Goal: Task Accomplishment & Management: Manage account settings

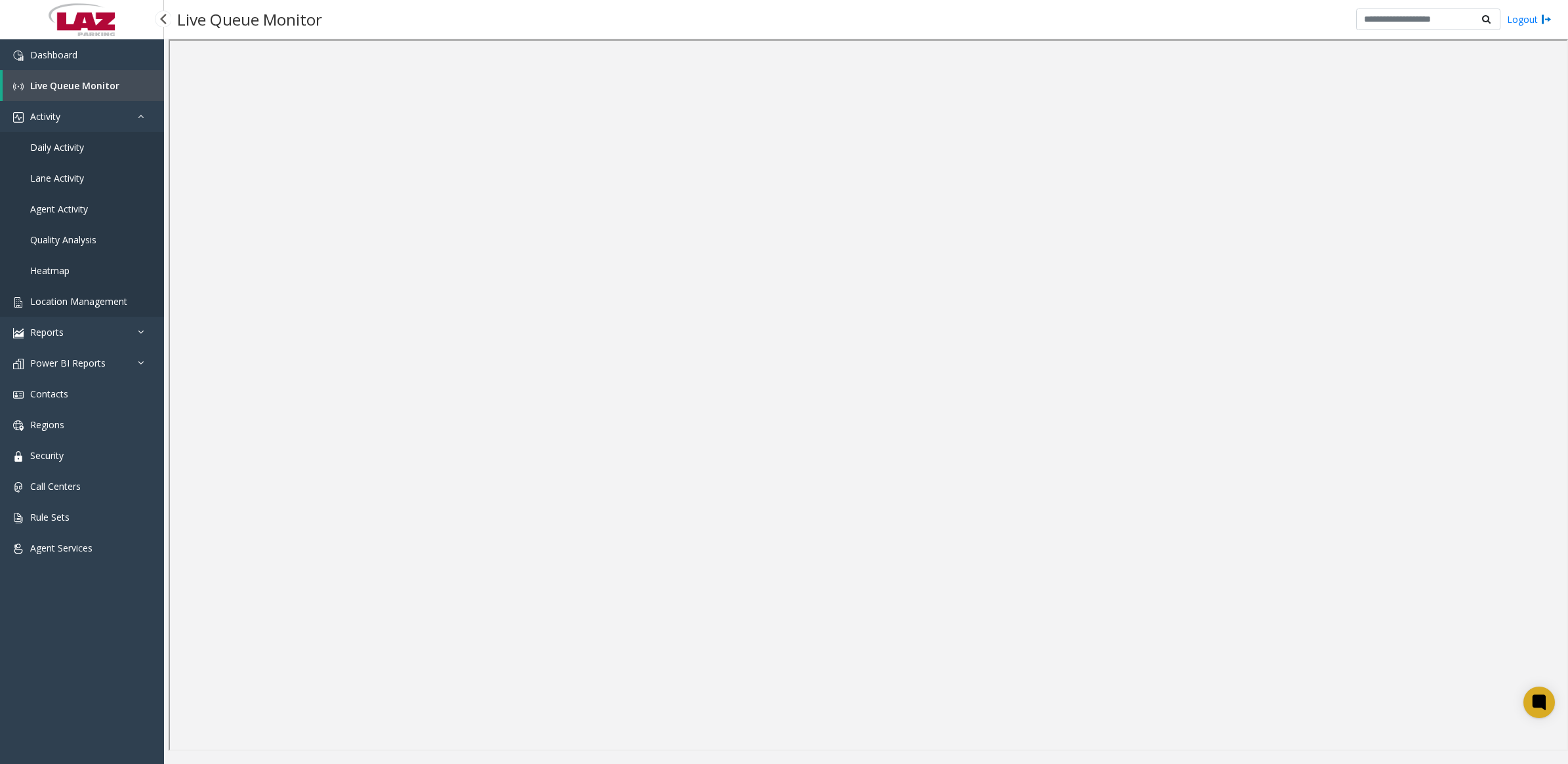
click at [94, 300] on span "Location Management" at bounding box center [78, 301] width 97 height 12
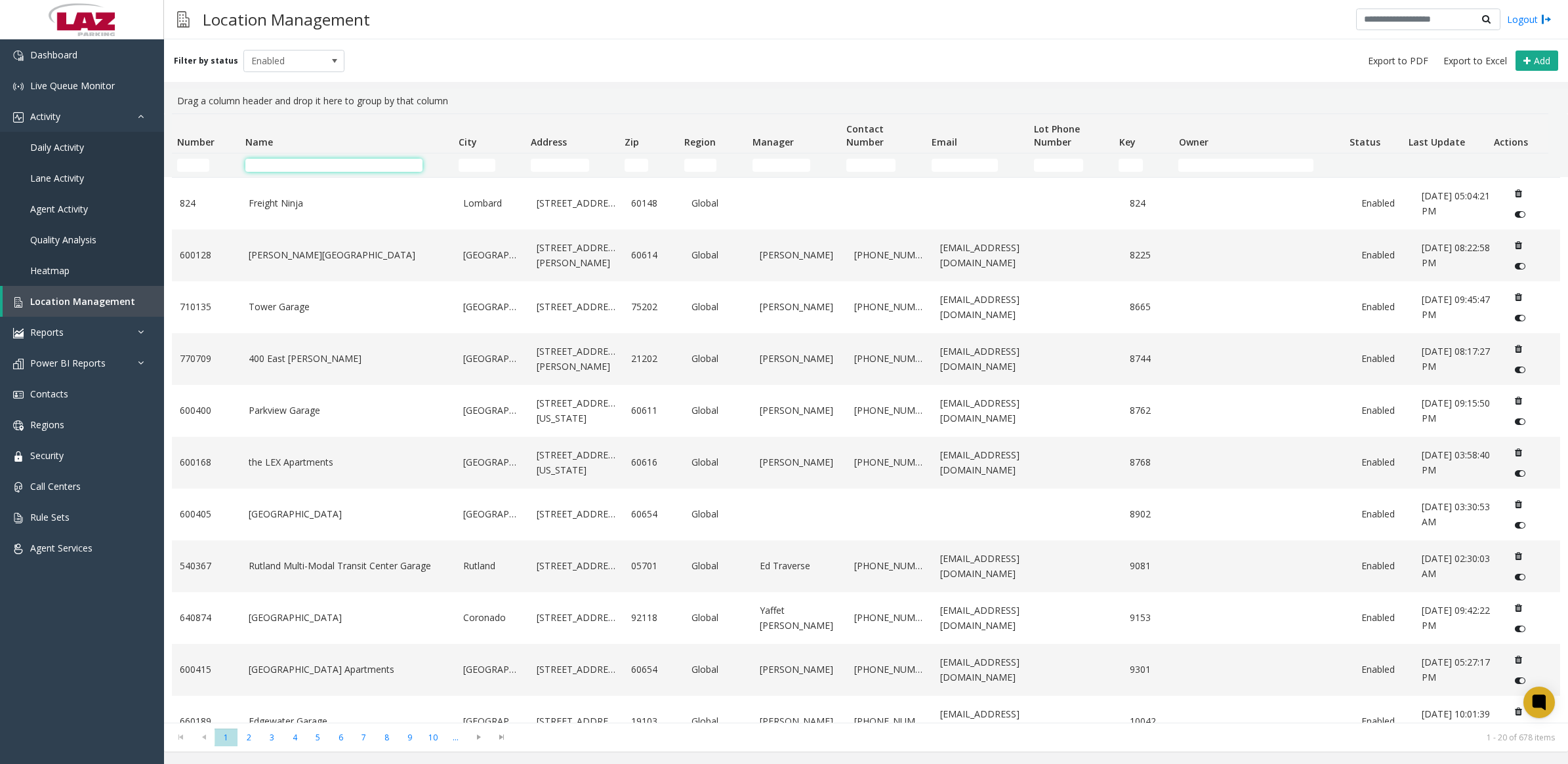
click at [290, 163] on input "Name Filter" at bounding box center [333, 165] width 177 height 13
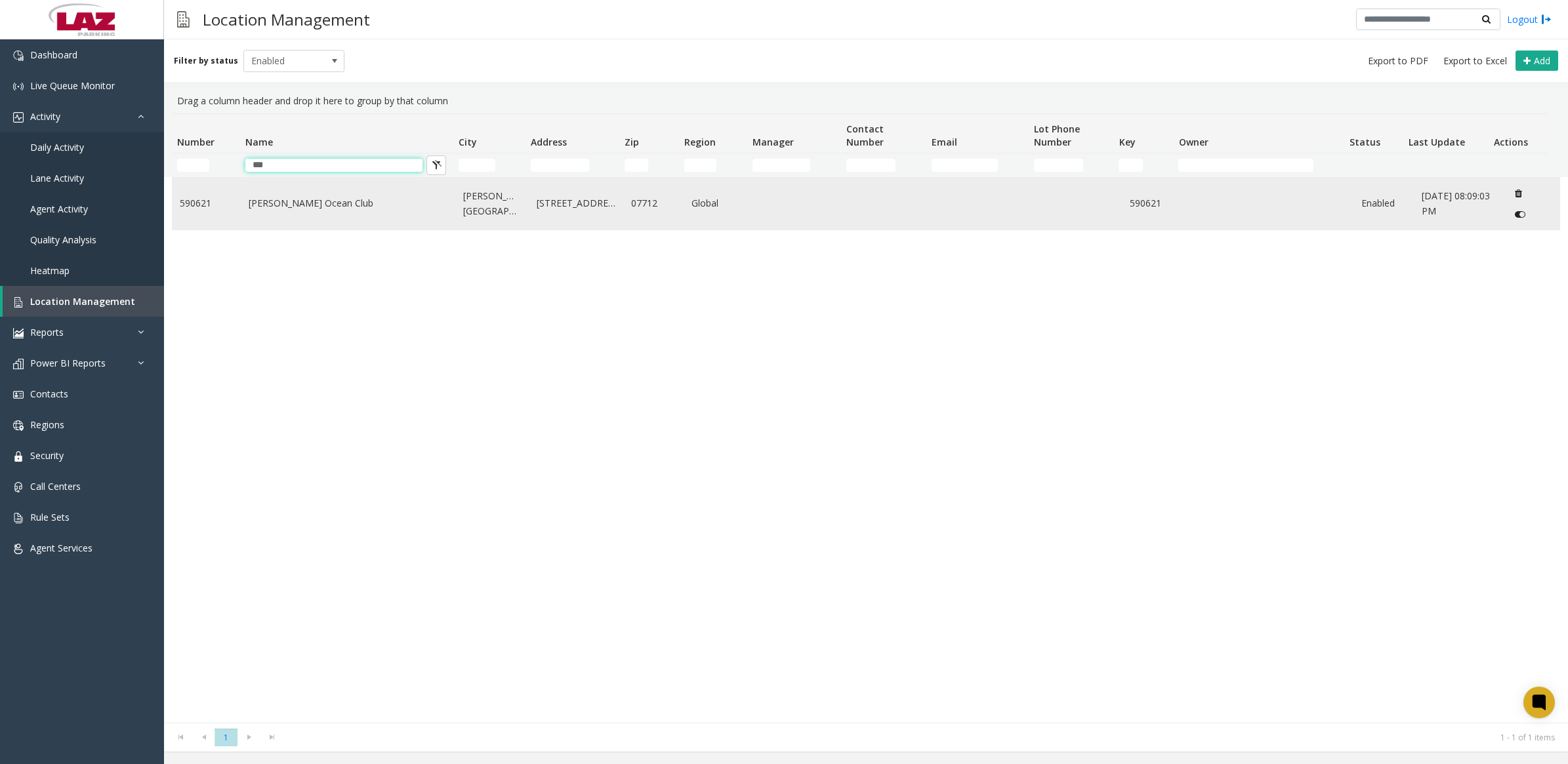
type input "***"
click at [788, 215] on td "Data table" at bounding box center [799, 204] width 94 height 52
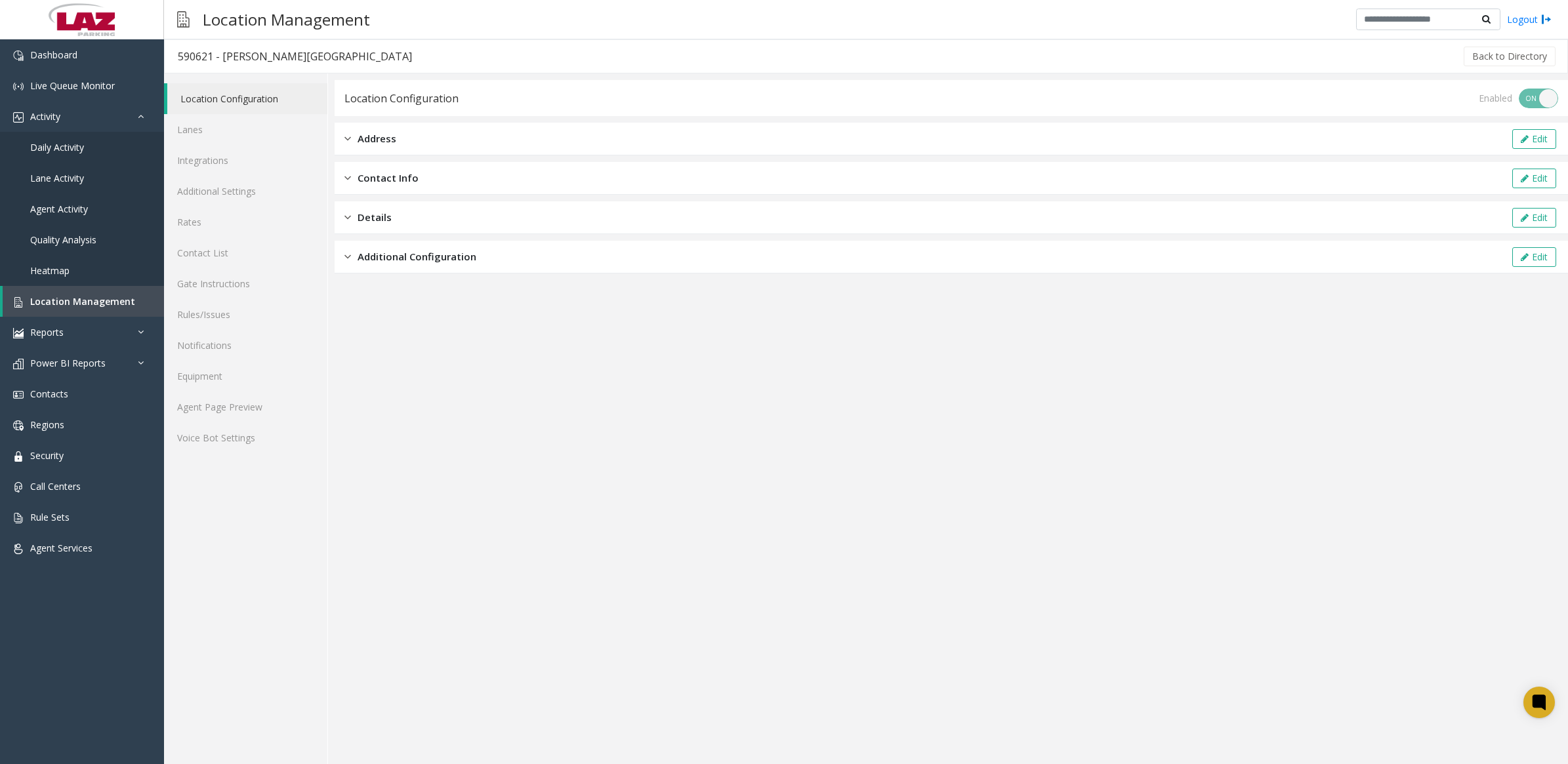
click at [415, 169] on div "Contact Info Edit" at bounding box center [951, 178] width 1234 height 33
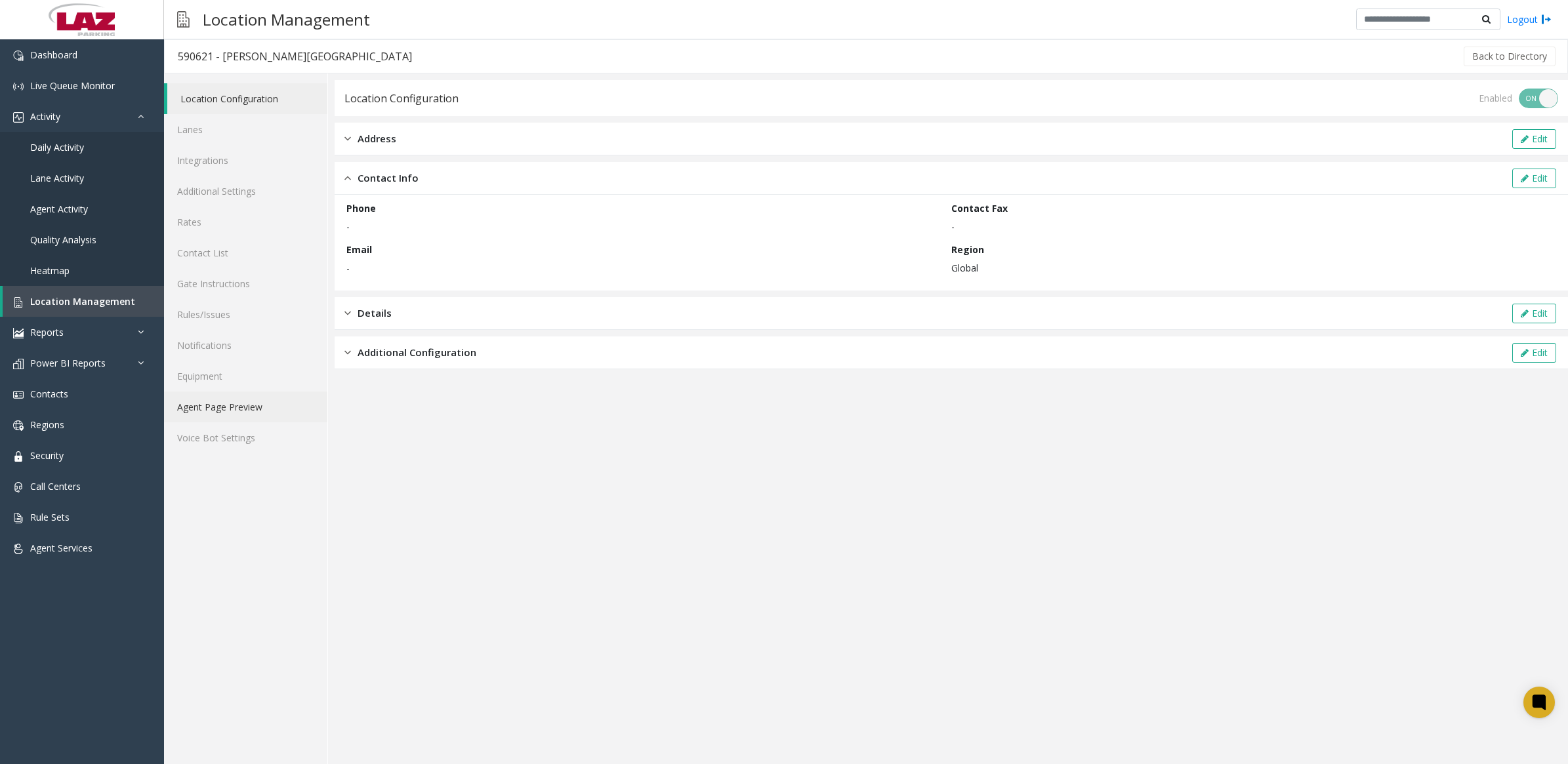
click at [247, 410] on link "Agent Page Preview" at bounding box center [245, 407] width 163 height 31
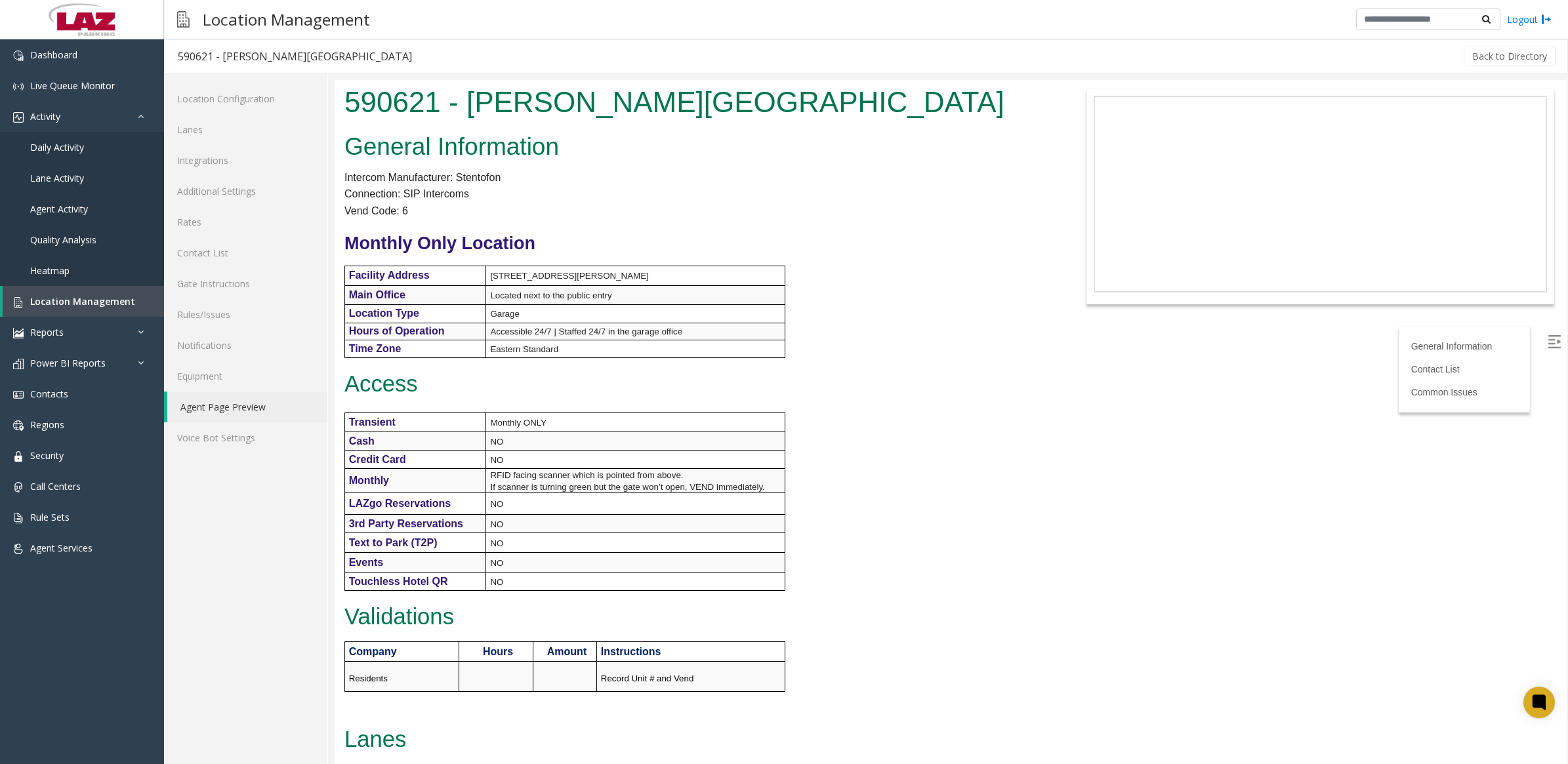
scroll to position [372, 0]
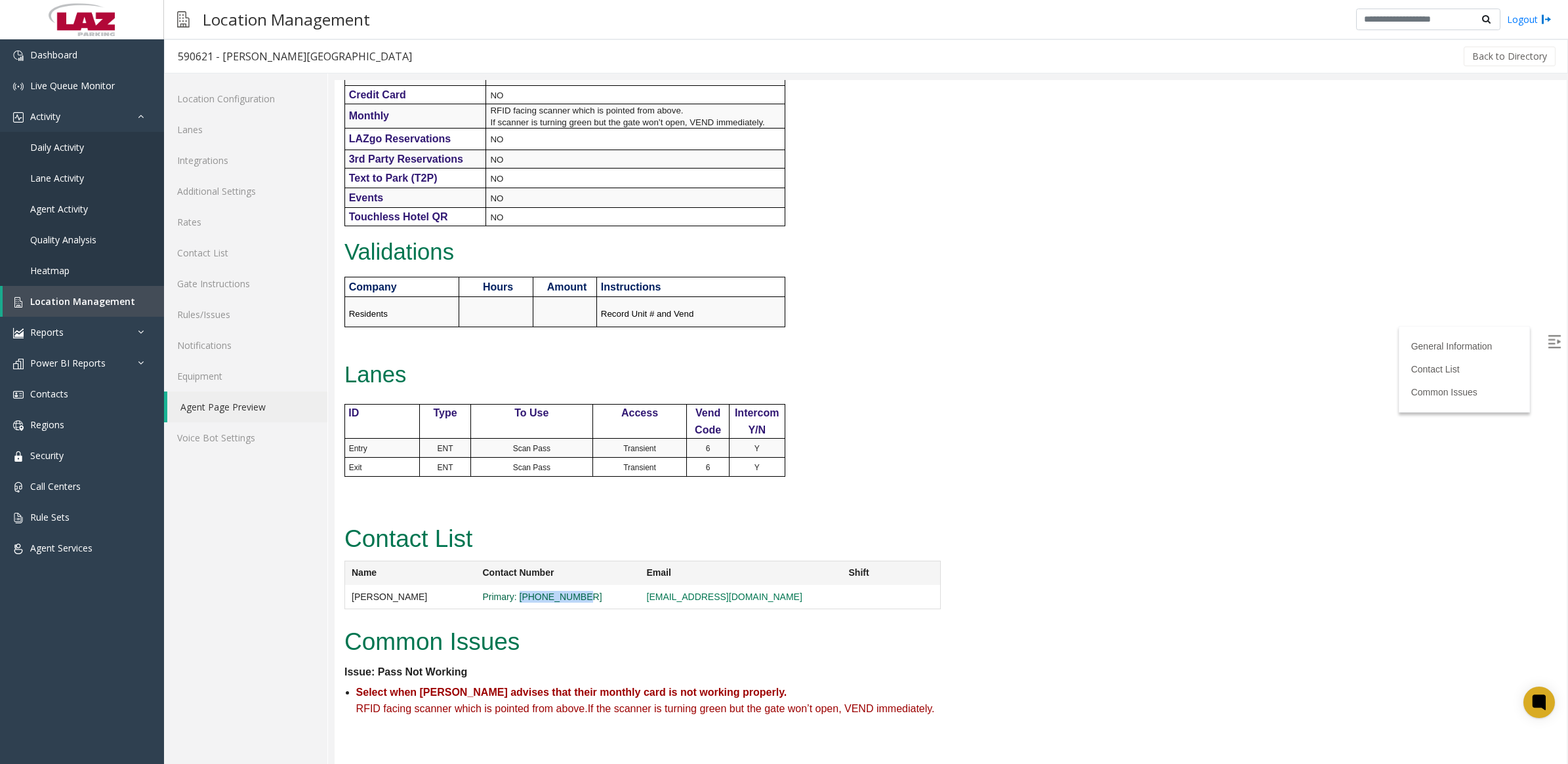
drag, startPoint x: 581, startPoint y: 597, endPoint x: 519, endPoint y: 602, distance: 62.2
click at [519, 602] on span "Primary: [PHONE_NUMBER]" at bounding box center [558, 597] width 151 height 12
copy link "[PHONE_NUMBER]"
click at [106, 298] on span "Location Management" at bounding box center [83, 301] width 105 height 12
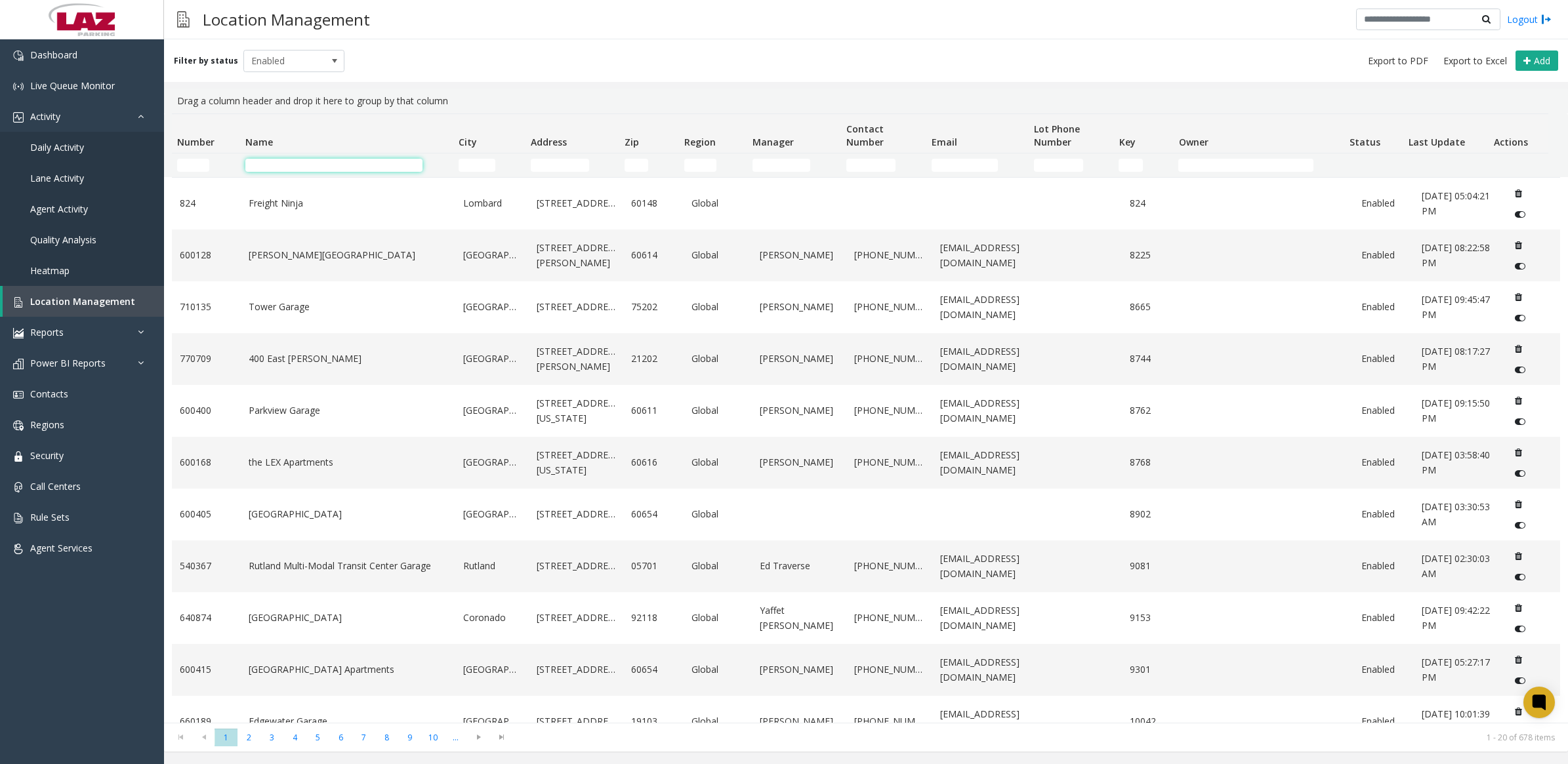
click at [300, 165] on input "Name Filter" at bounding box center [333, 165] width 177 height 13
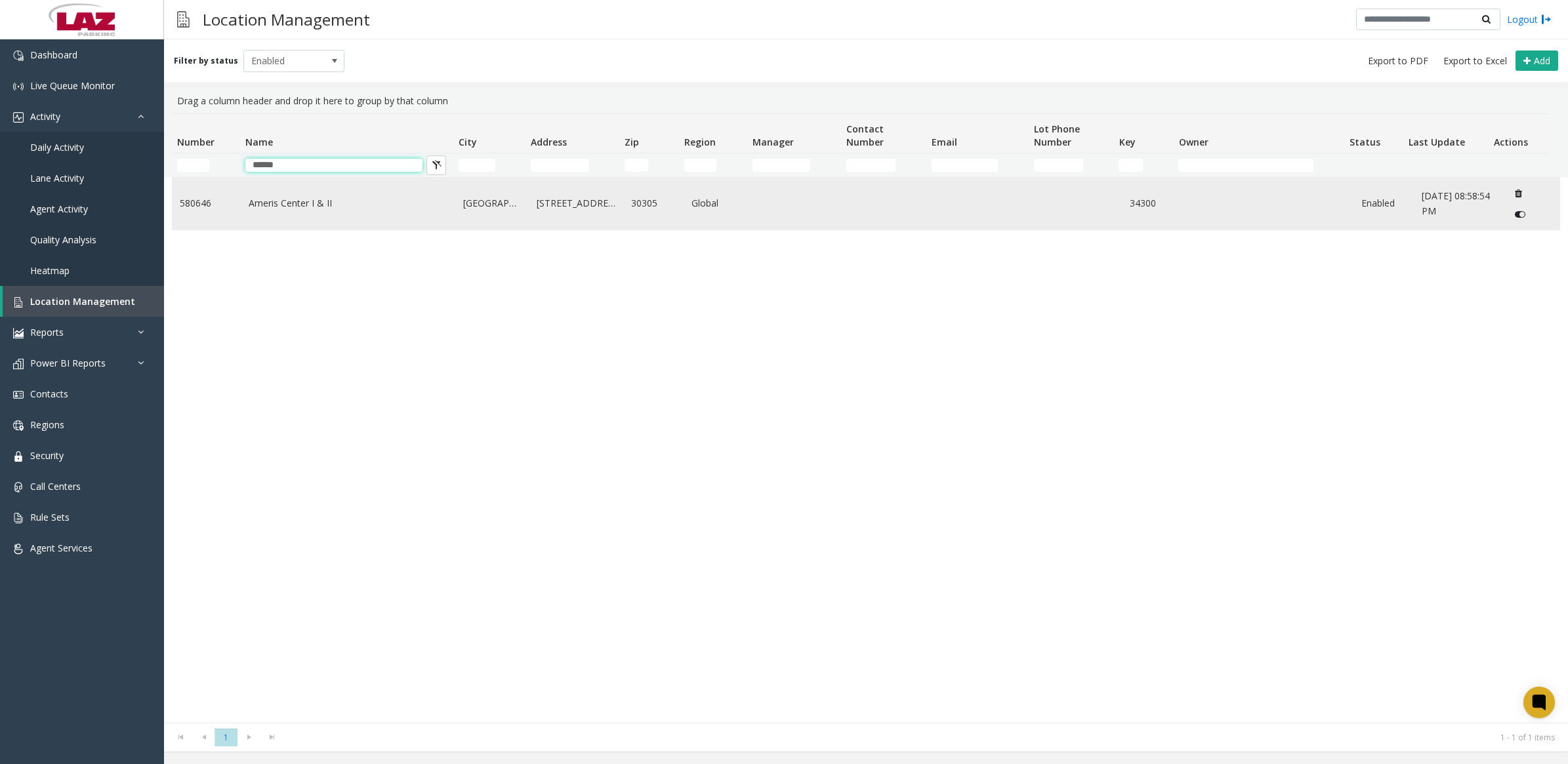
type input "******"
click at [314, 202] on link "Ameris Center I & II" at bounding box center [348, 203] width 200 height 14
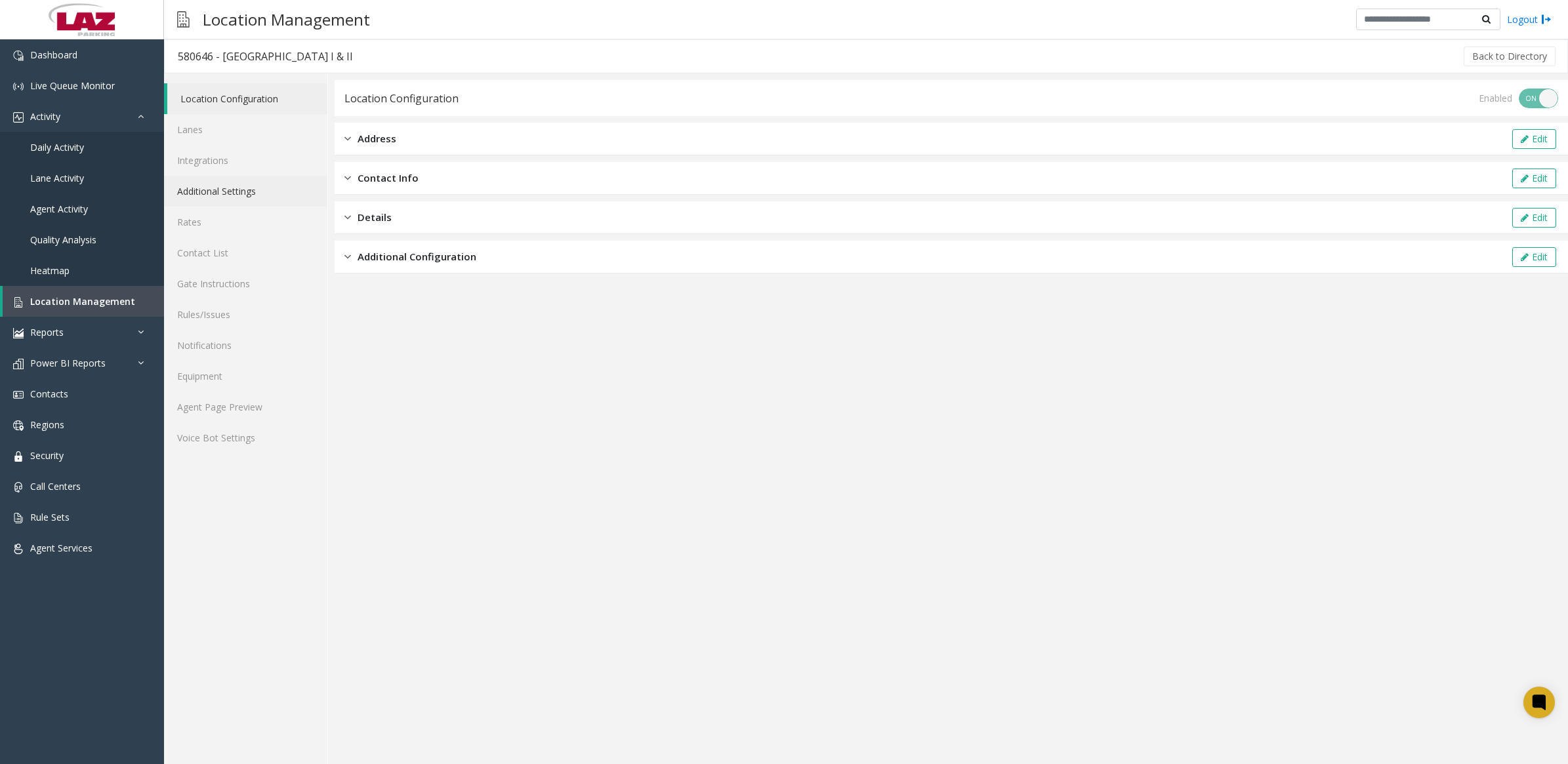
click at [218, 197] on link "Additional Settings" at bounding box center [245, 191] width 163 height 31
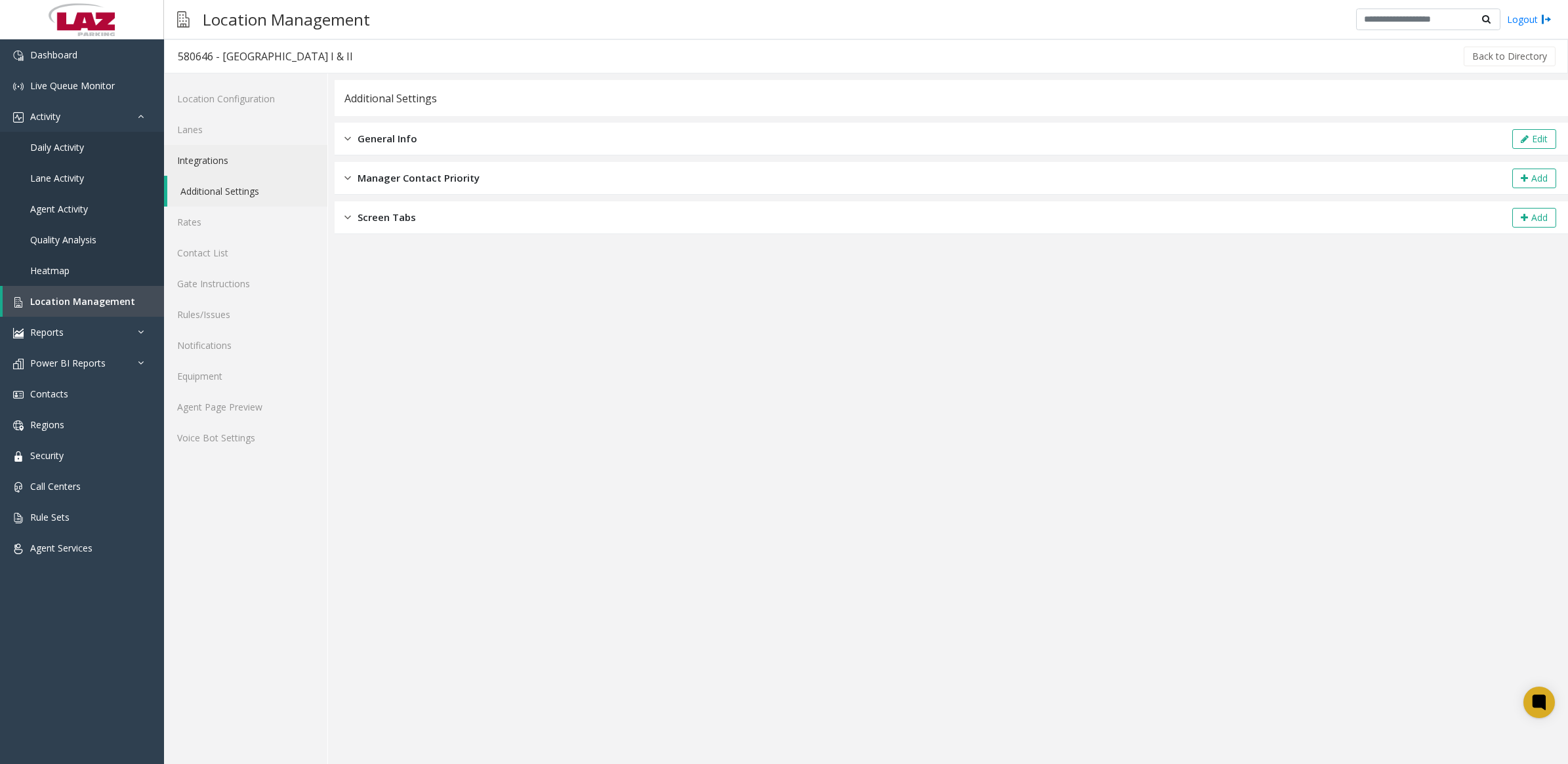
click at [216, 159] on link "Integrations" at bounding box center [245, 160] width 163 height 31
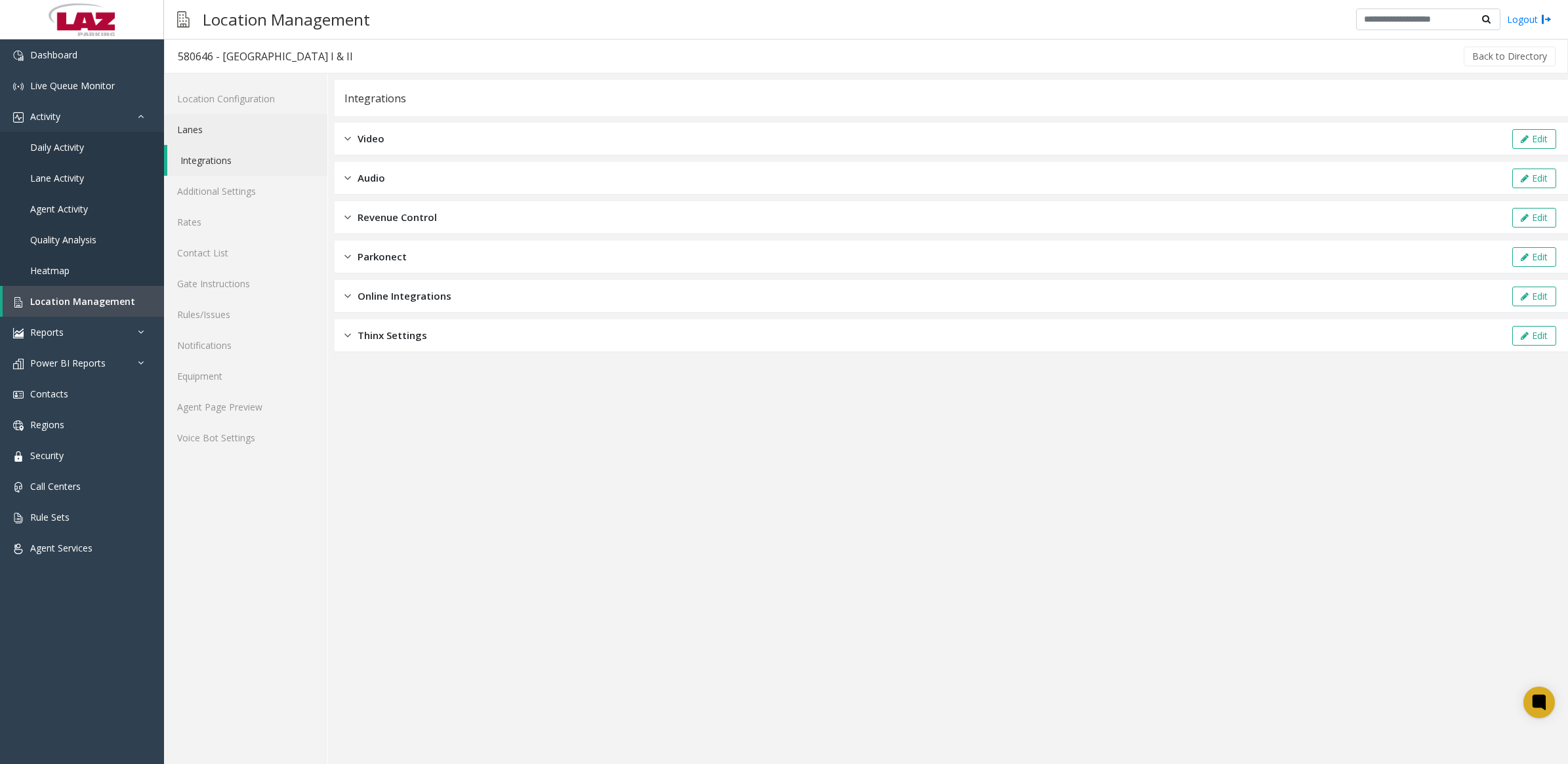
click at [192, 129] on link "Lanes" at bounding box center [245, 129] width 163 height 31
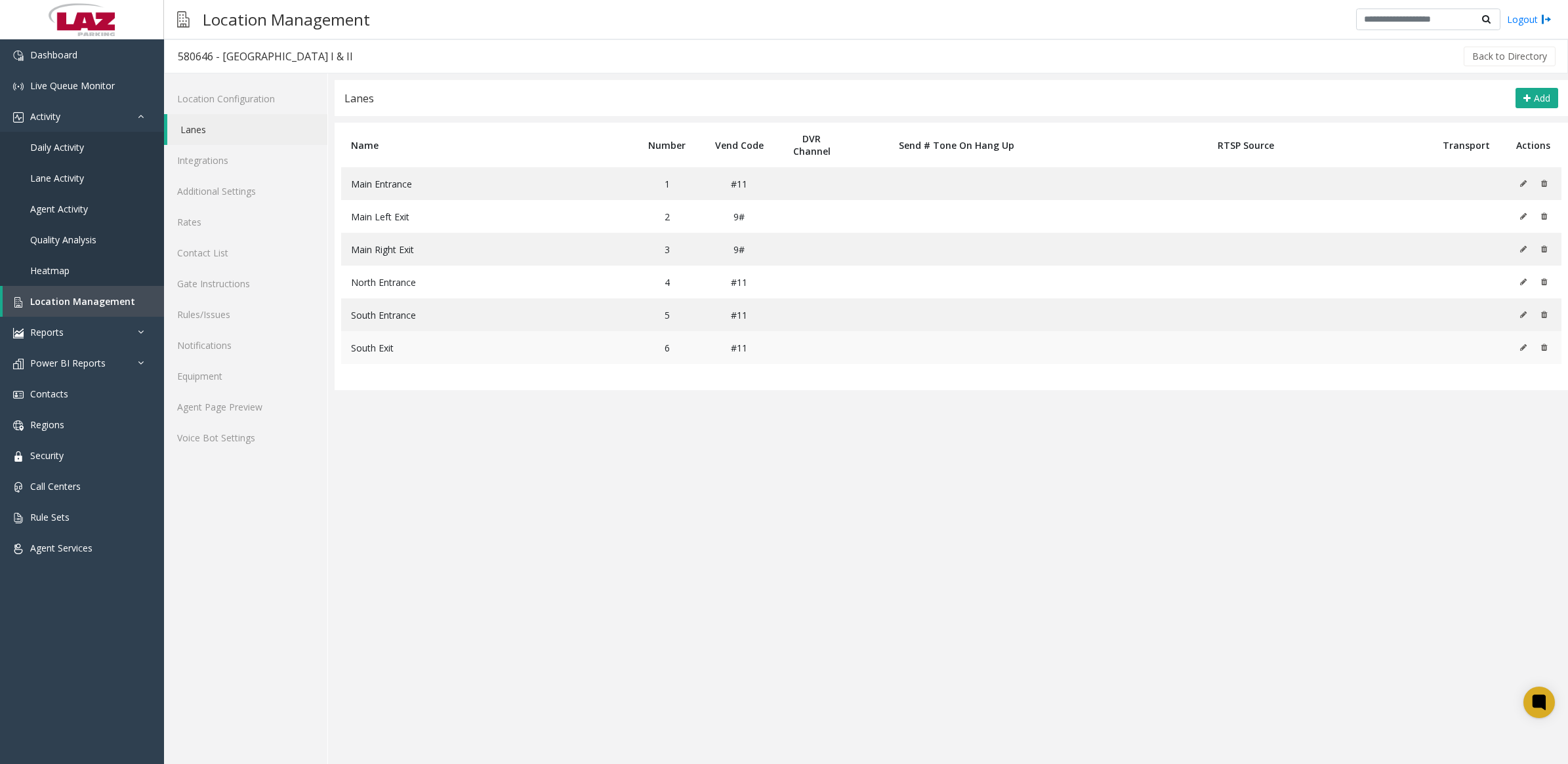
click at [1521, 350] on icon at bounding box center [1523, 347] width 6 height 8
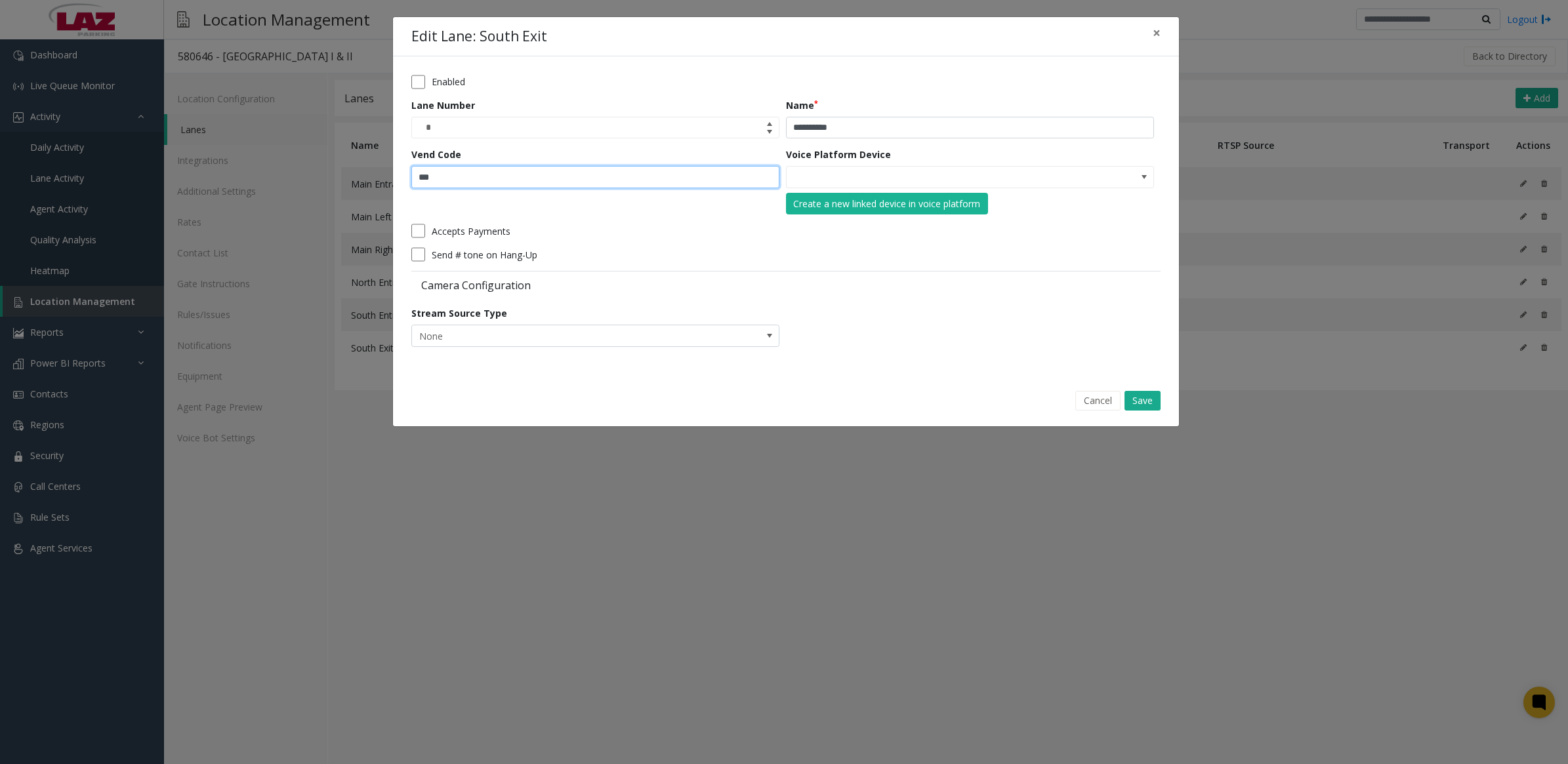
click at [437, 173] on input "***" at bounding box center [595, 176] width 368 height 22
type input "*"
type input "**"
click at [1139, 402] on button "Save" at bounding box center [1143, 401] width 37 height 20
